Goal: Check status: Check status

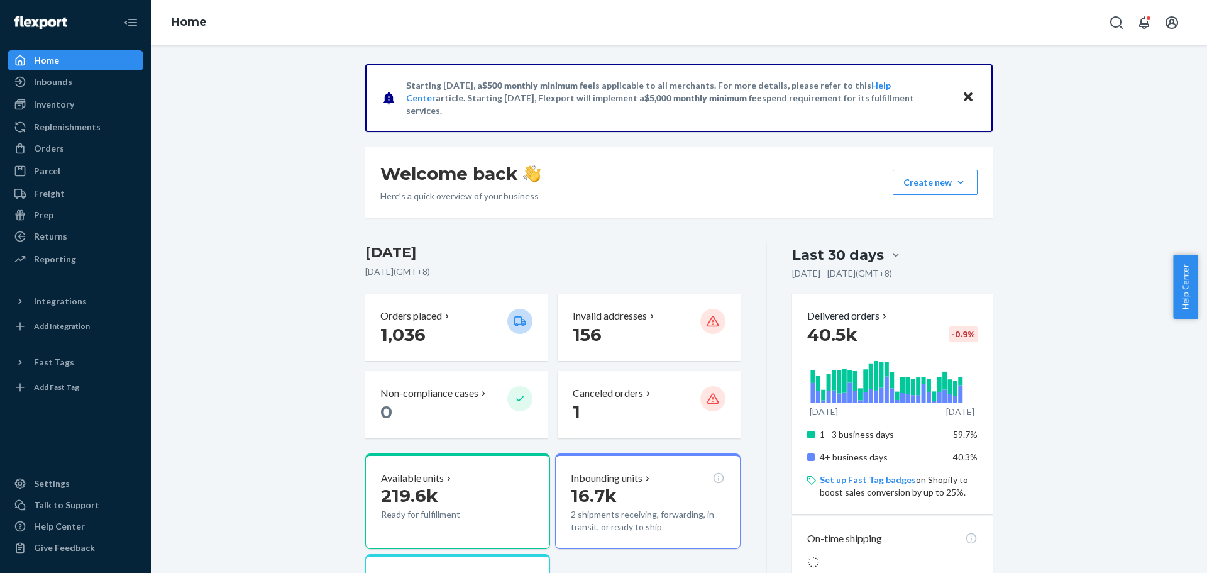
click at [70, 158] on div "Orders Ecommerce Orders Wholesale Orders" at bounding box center [76, 148] width 136 height 21
click at [70, 150] on div "Orders" at bounding box center [75, 149] width 133 height 18
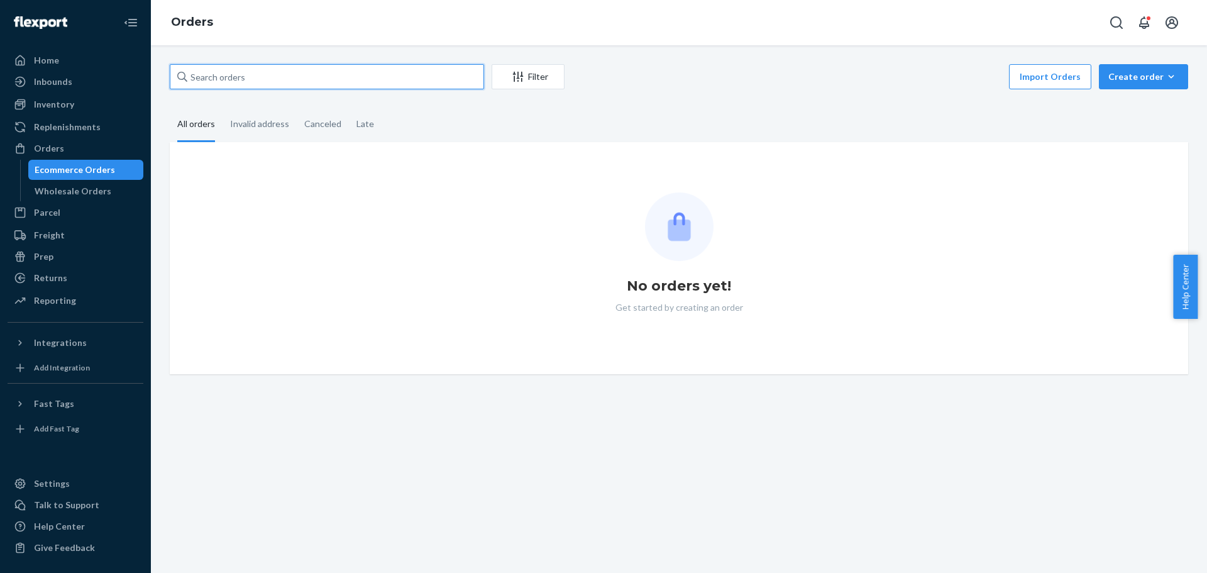
click at [256, 82] on input "text" at bounding box center [327, 76] width 314 height 25
paste input "Ashleigh"
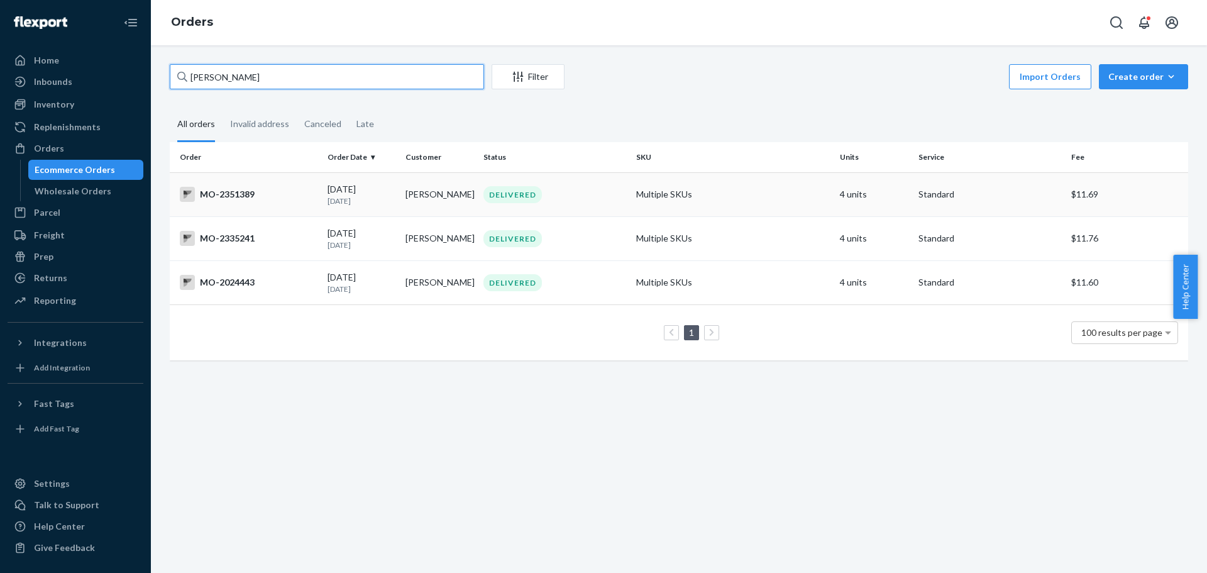
type input "[PERSON_NAME]"
copy div "MO-2351389"
drag, startPoint x: 261, startPoint y: 197, endPoint x: 253, endPoint y: 195, distance: 8.4
click at [253, 195] on div "MO-2351389" at bounding box center [249, 194] width 138 height 15
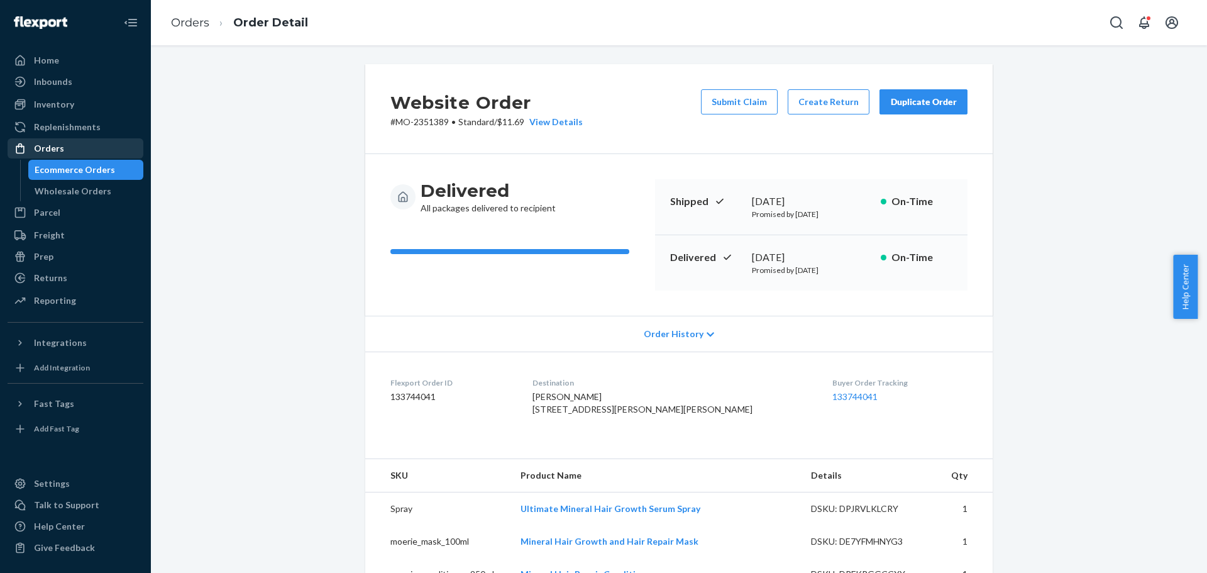
click at [97, 141] on div "Orders" at bounding box center [75, 149] width 133 height 18
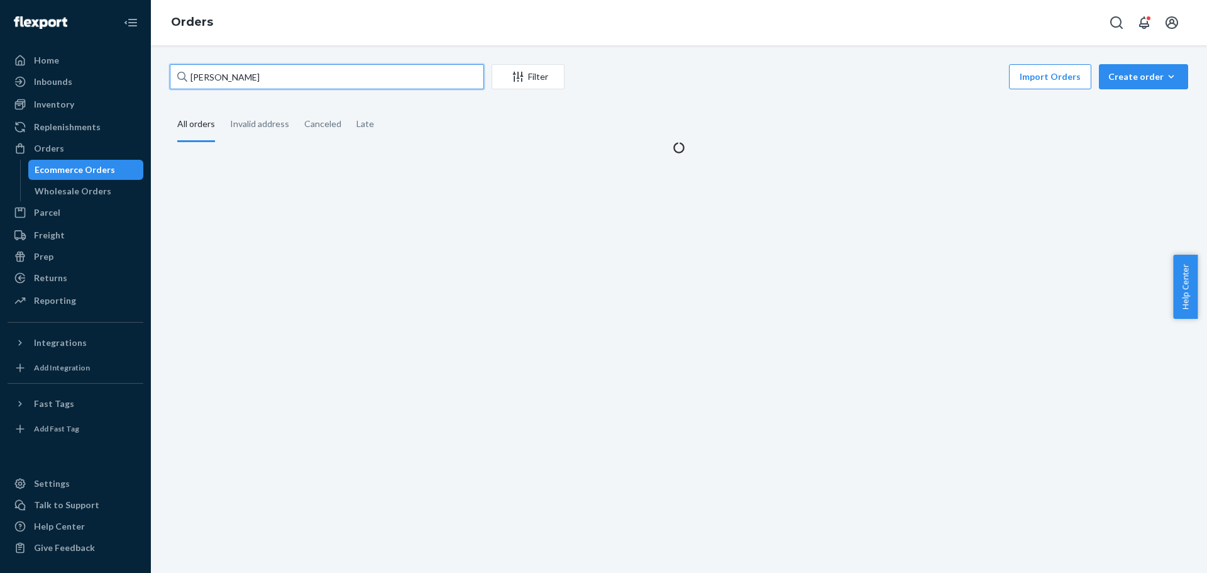
click at [255, 82] on input "[PERSON_NAME]" at bounding box center [327, 76] width 314 height 25
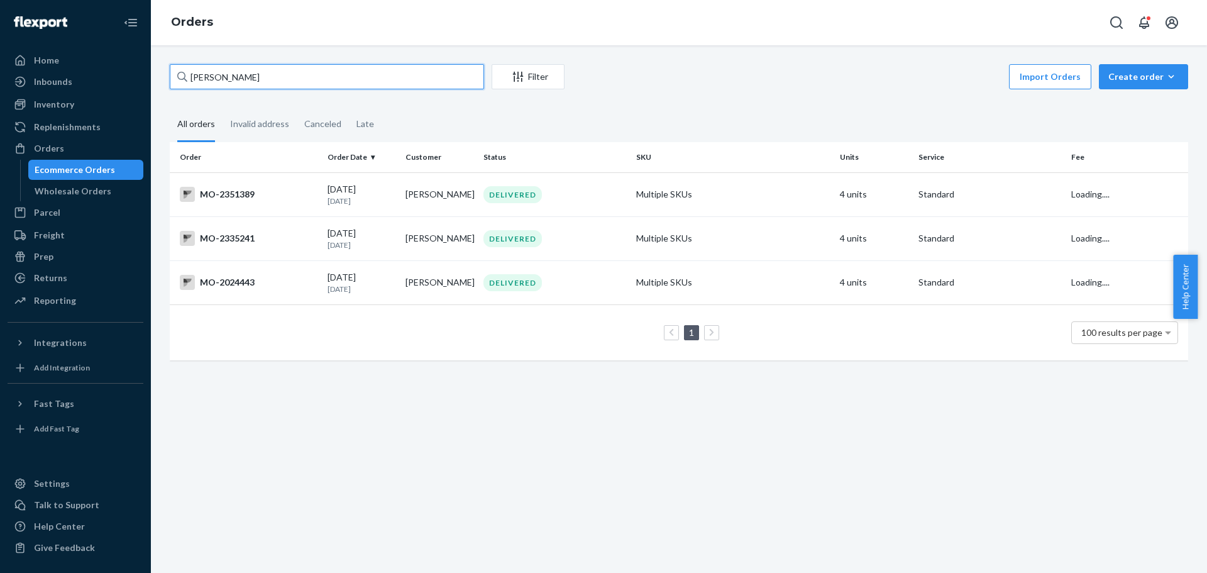
click at [255, 82] on input "[PERSON_NAME]" at bounding box center [327, 76] width 314 height 25
paste input "2351389"
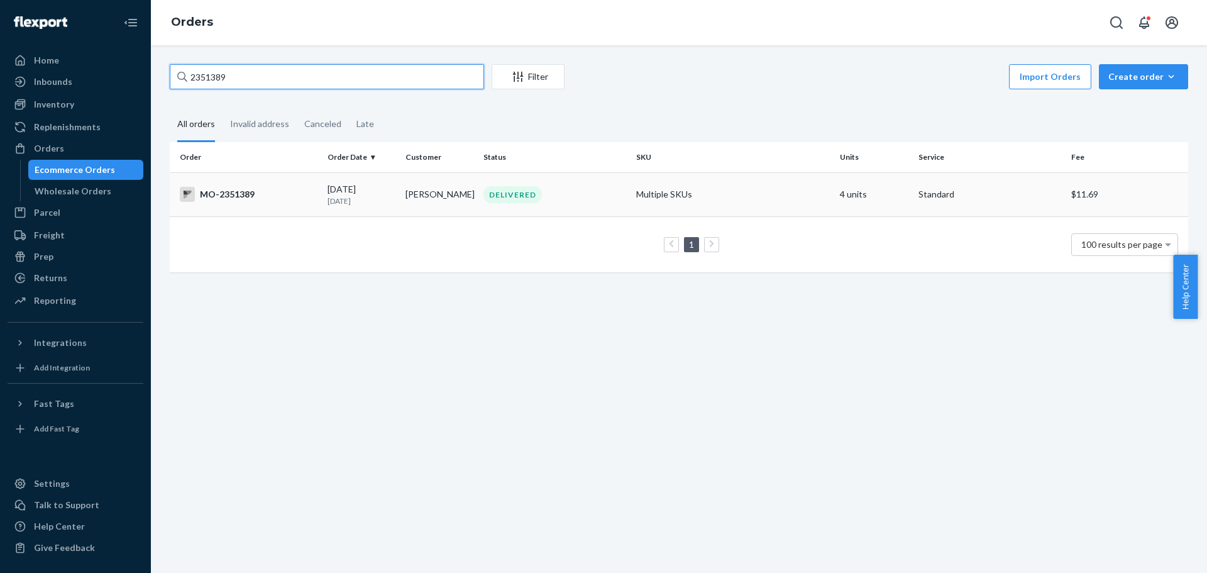
type input "2351389"
click at [243, 197] on div "MO-2351389" at bounding box center [249, 194] width 138 height 15
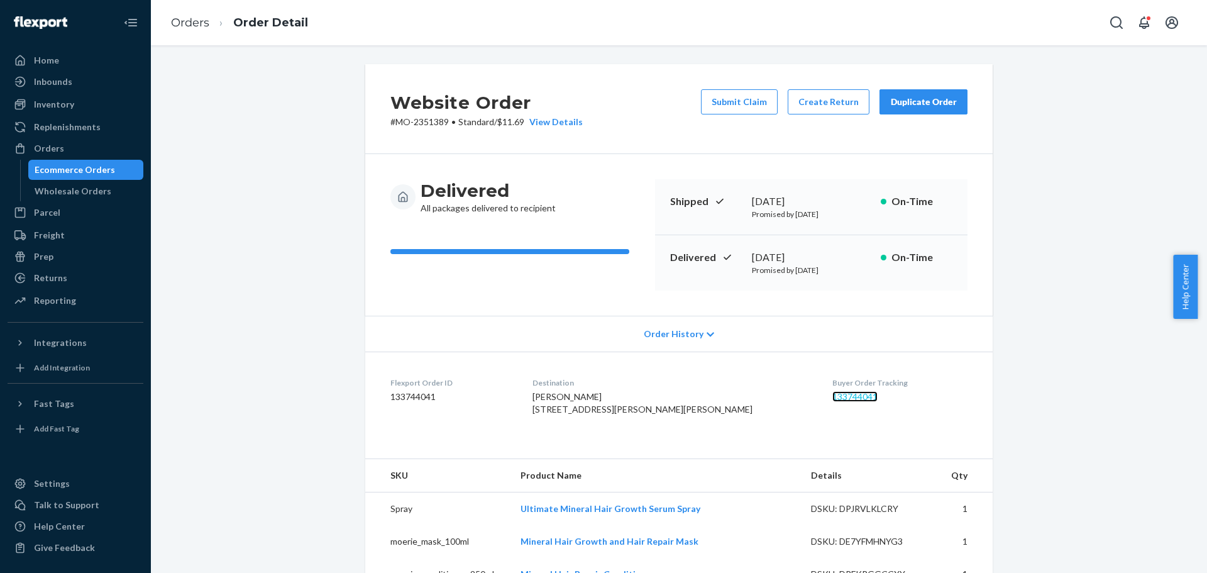
click at [832, 395] on link "133744041" at bounding box center [854, 396] width 45 height 11
